Goal: Navigation & Orientation: Find specific page/section

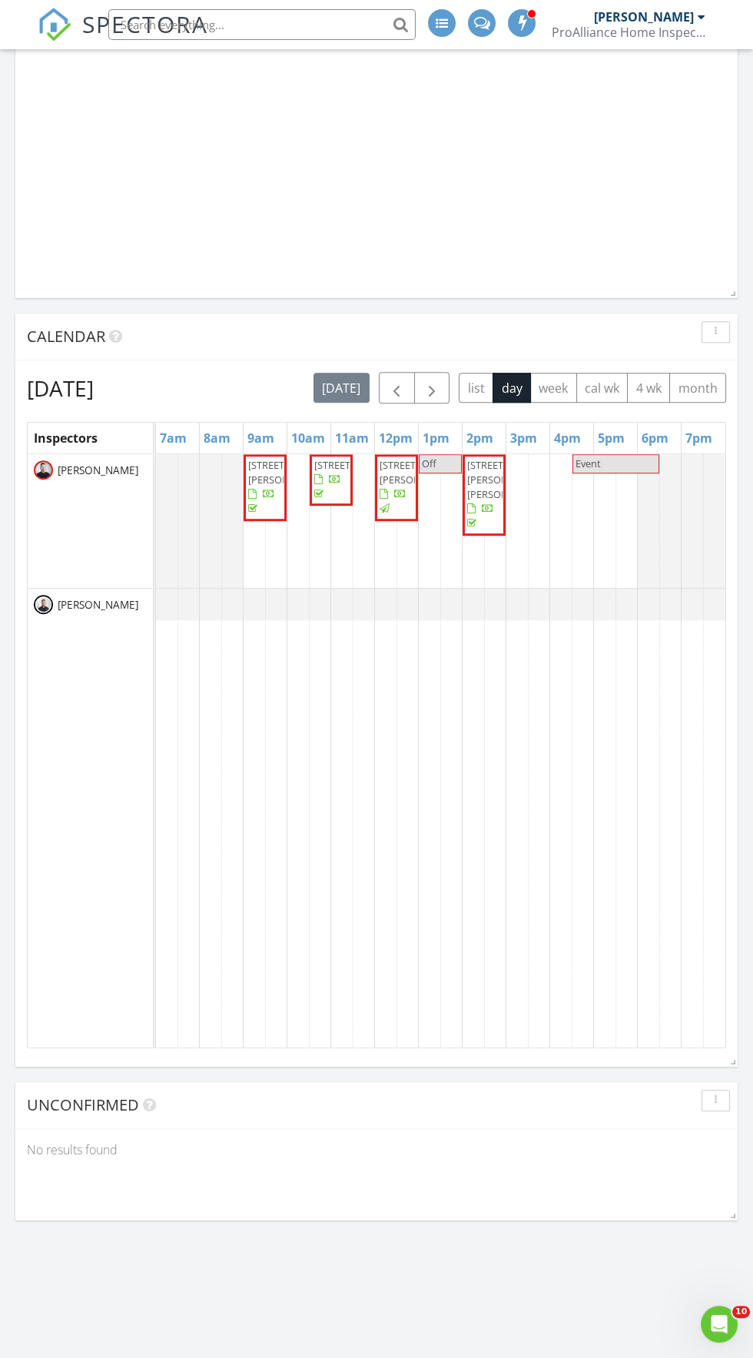
scroll to position [1216, 0]
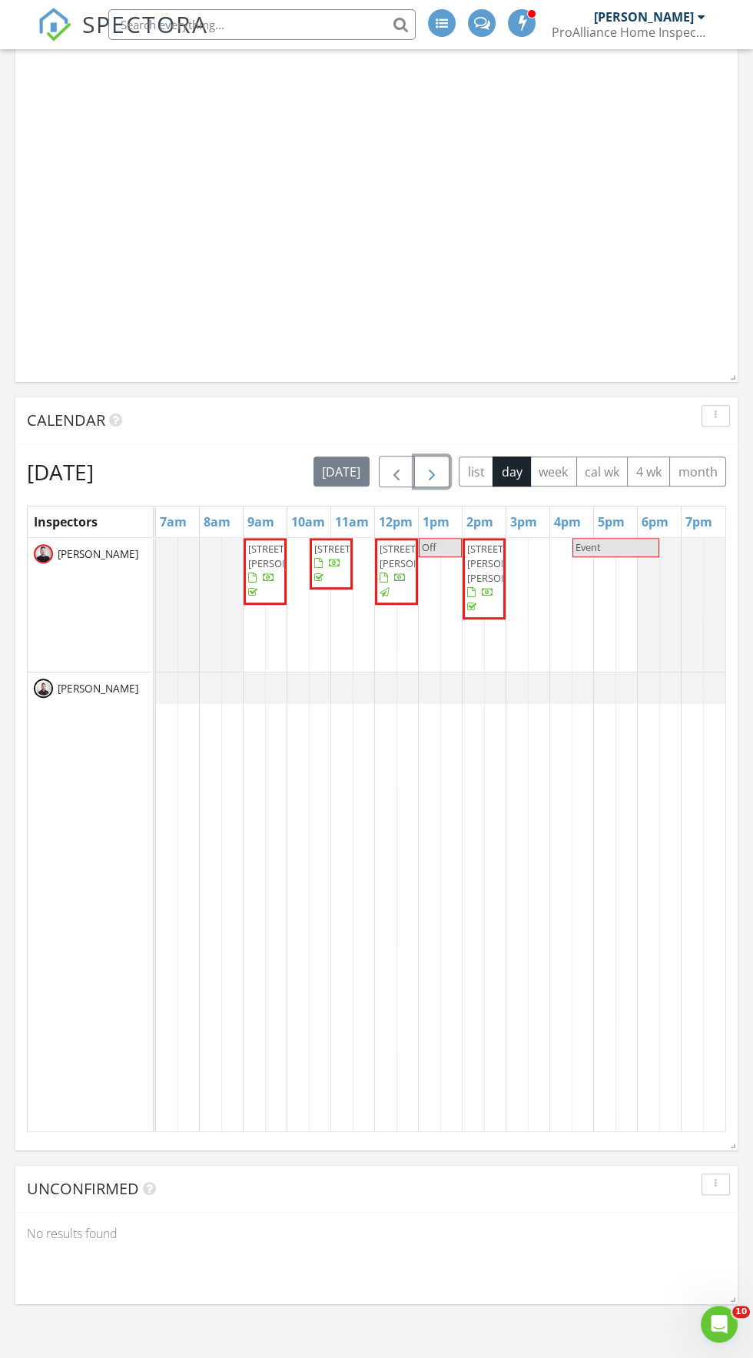
click at [431, 470] on span "button" at bounding box center [432, 472] width 18 height 18
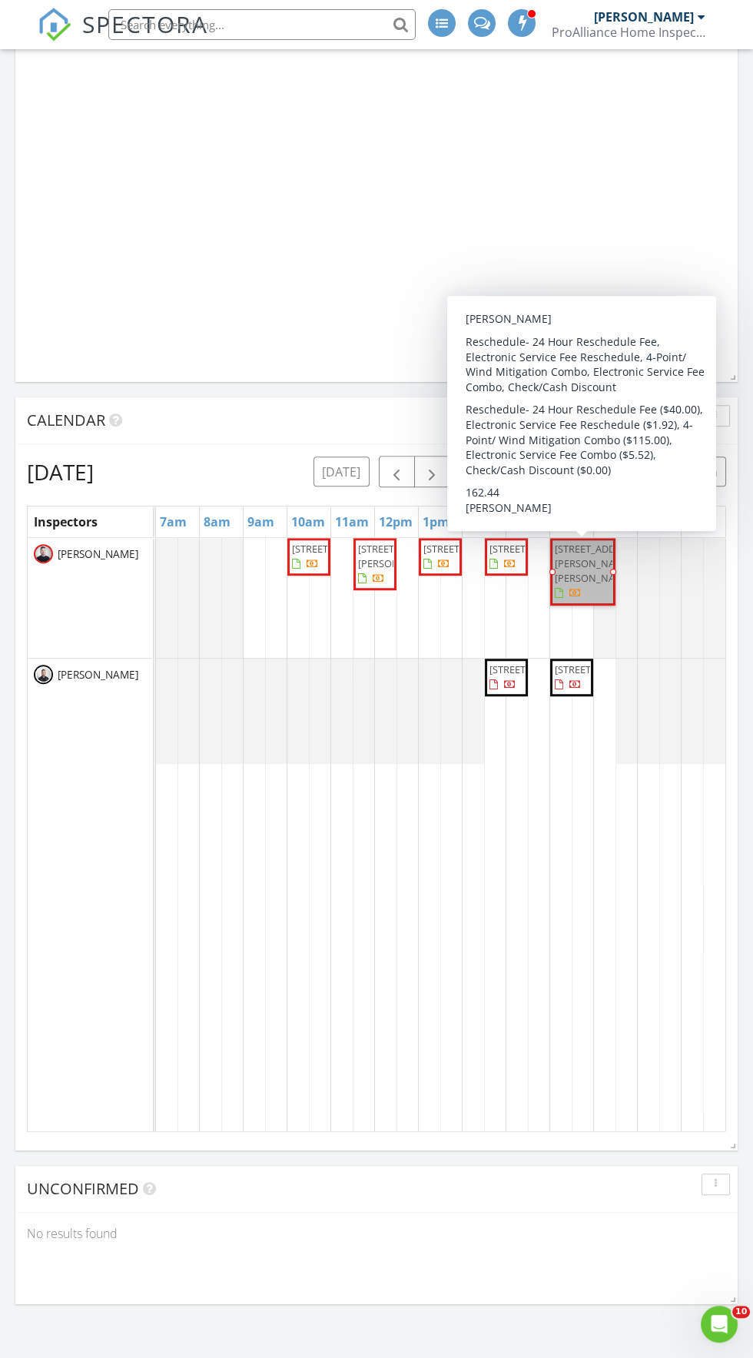
click at [529, 929] on td at bounding box center [539, 835] width 22 height 594
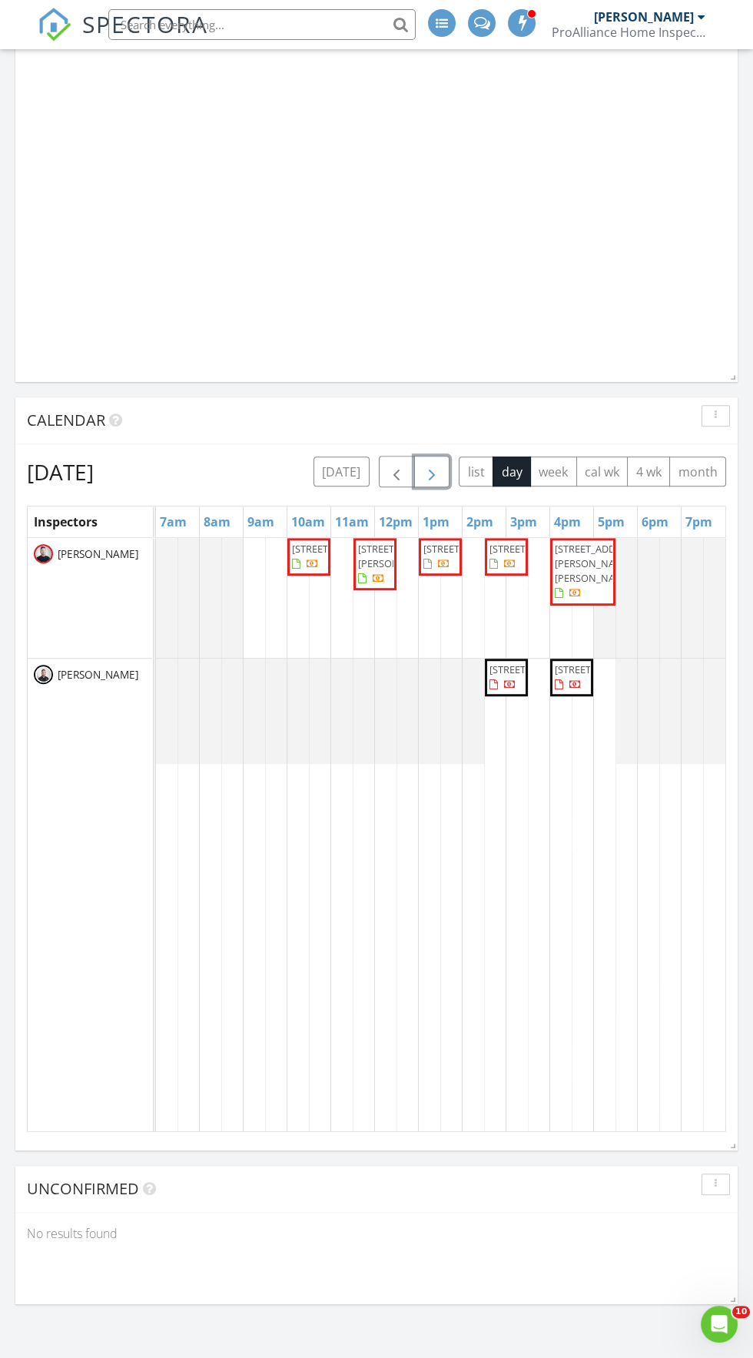
click at [435, 478] on span "button" at bounding box center [432, 472] width 18 height 18
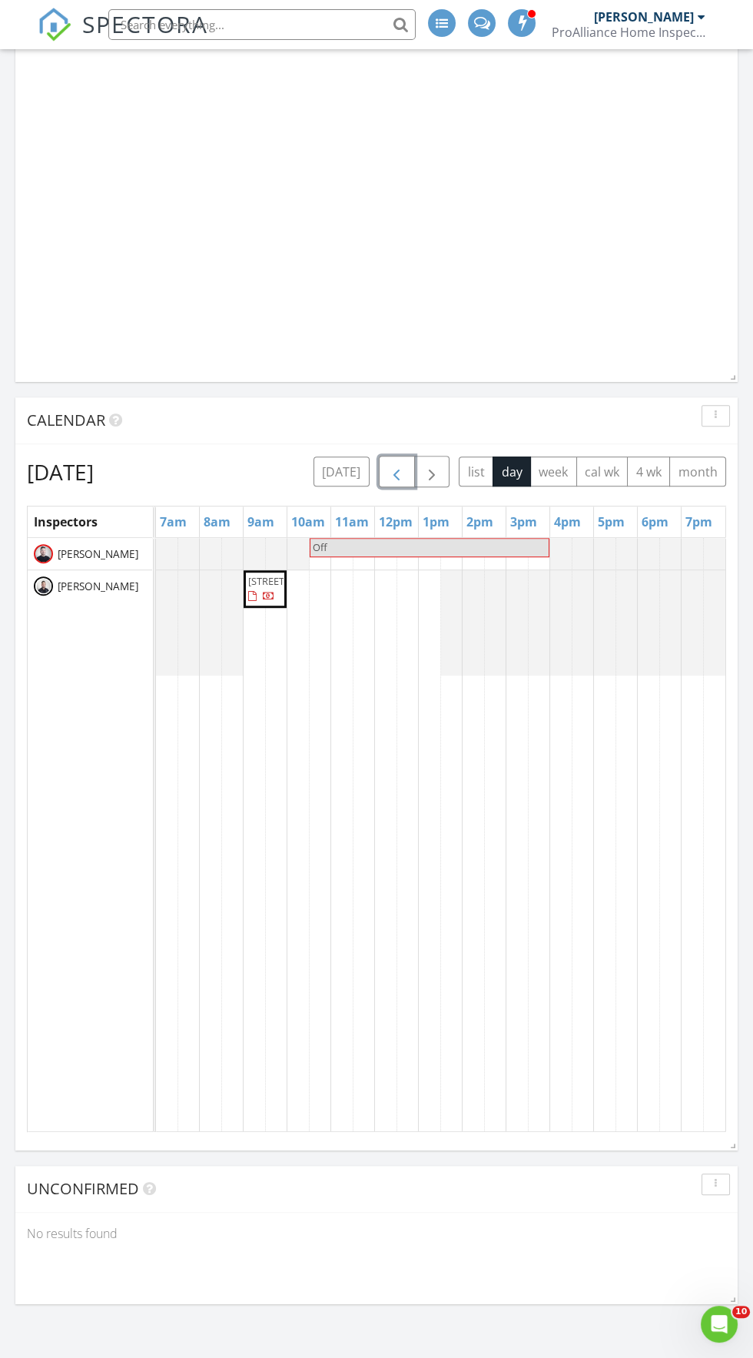
click at [391, 468] on span "button" at bounding box center [396, 472] width 18 height 18
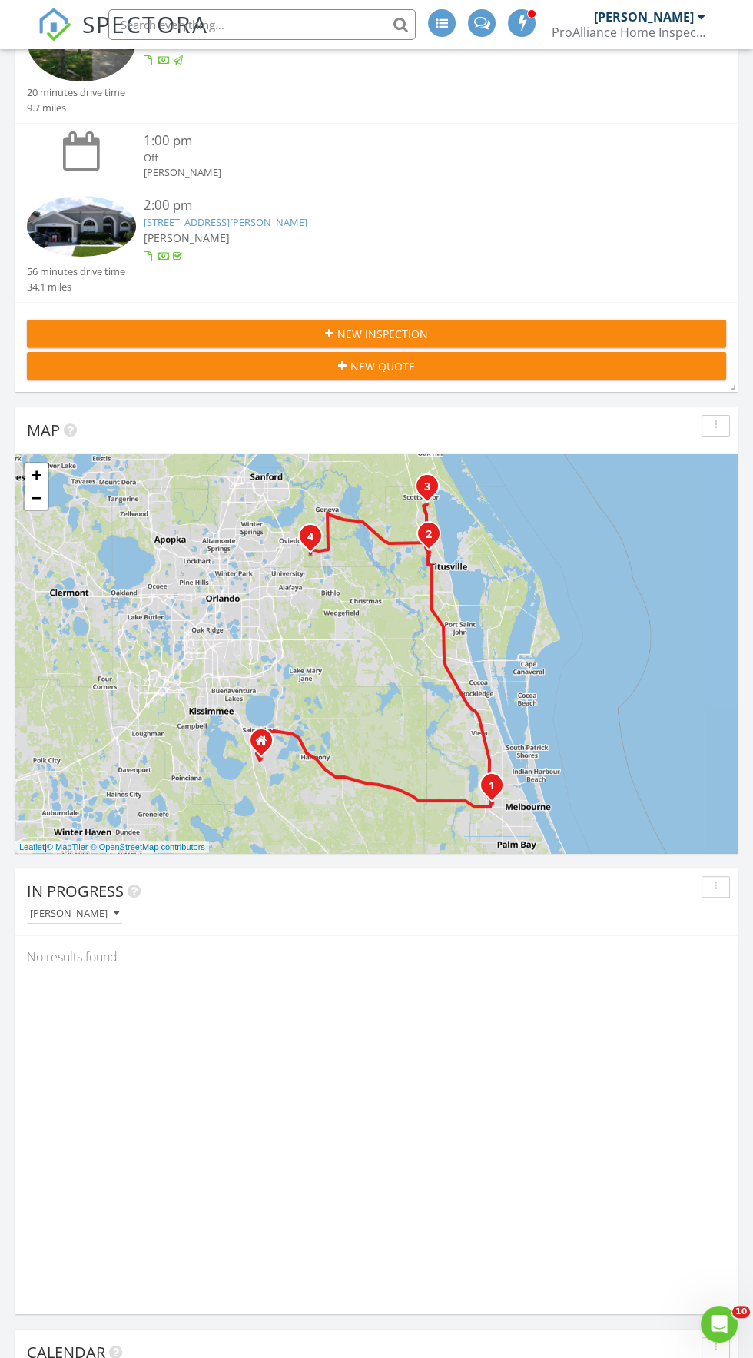
scroll to position [0, 0]
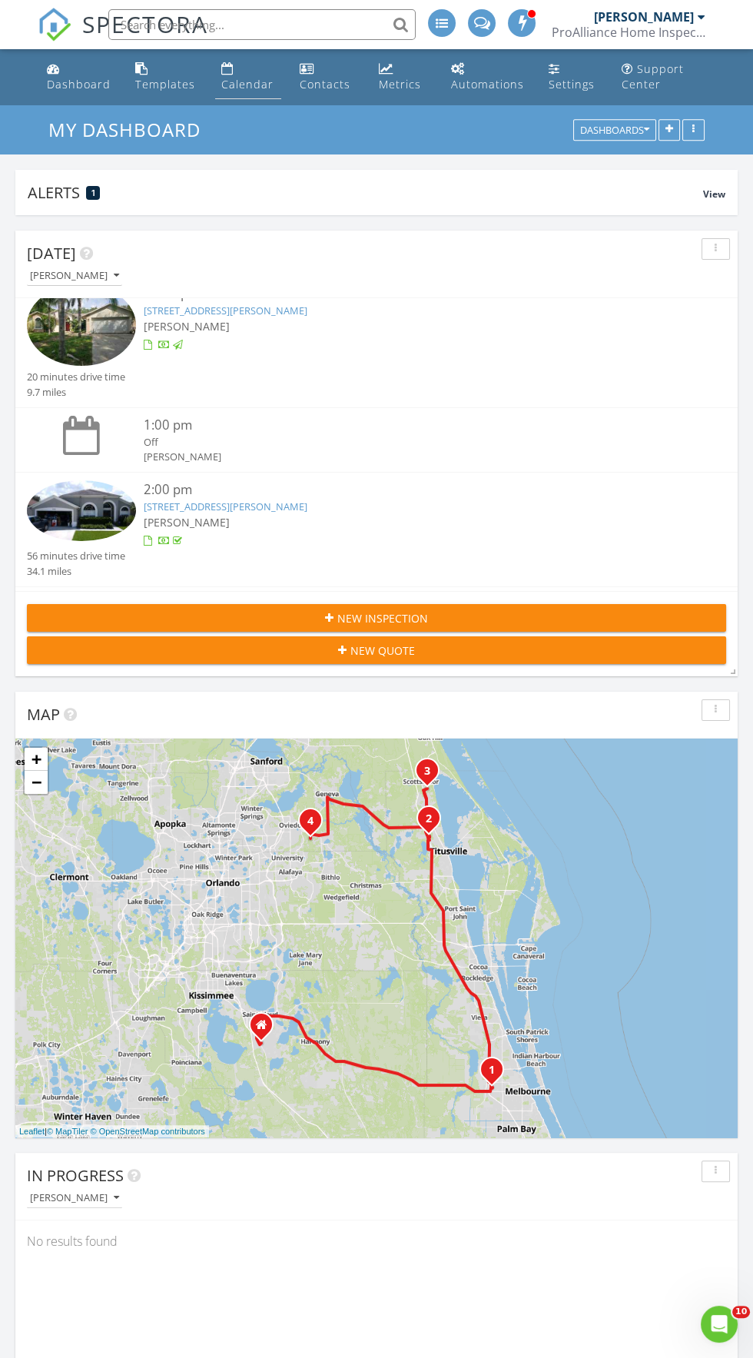
click at [247, 79] on div "Calendar" at bounding box center [247, 84] width 52 height 15
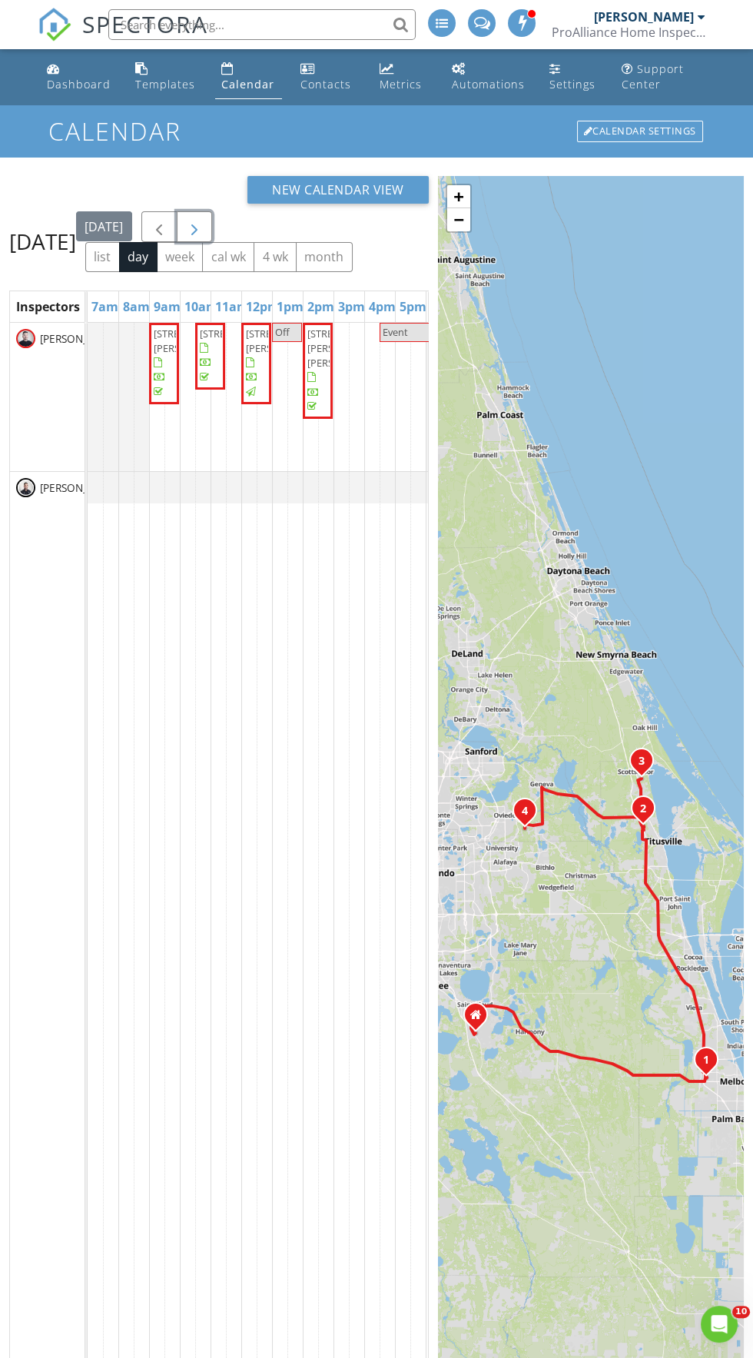
click at [204, 237] on span "button" at bounding box center [194, 227] width 18 height 18
